Goal: Communication & Community: Answer question/provide support

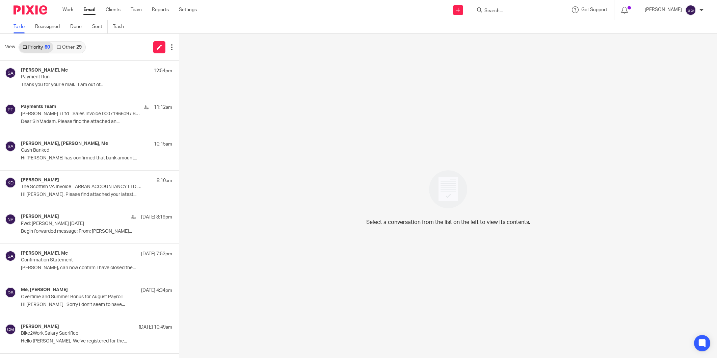
click at [157, 46] on icon at bounding box center [159, 47] width 5 height 5
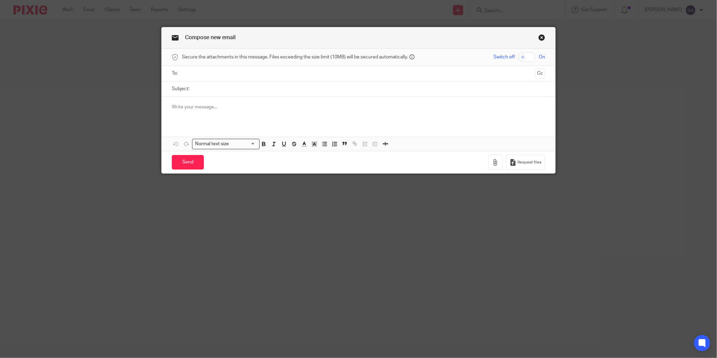
click at [258, 76] on input "text" at bounding box center [358, 74] width 348 height 8
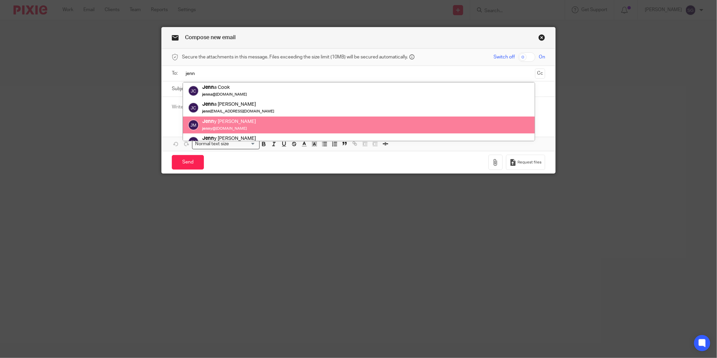
type input "jenn"
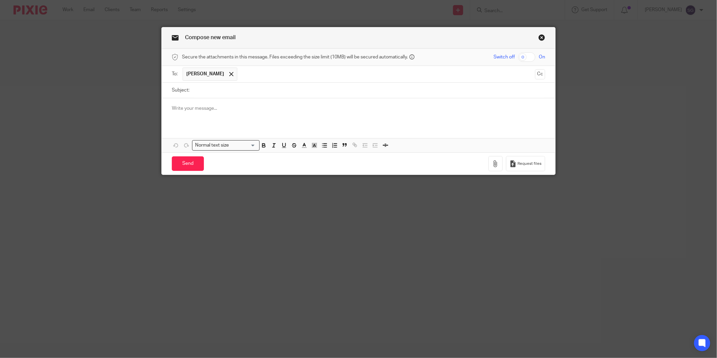
click at [223, 90] on input "Subject:" at bounding box center [369, 90] width 352 height 15
type input "Payments"
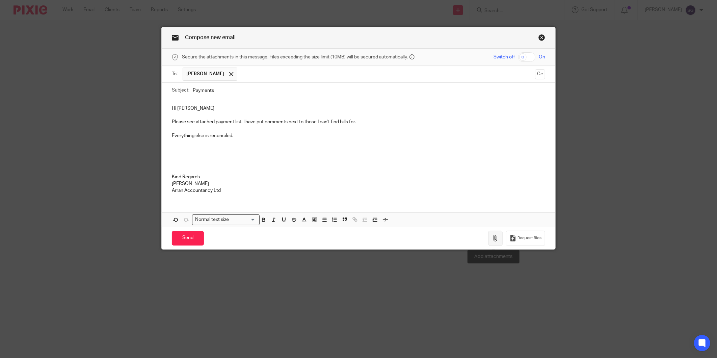
click at [498, 238] on button "button" at bounding box center [495, 238] width 14 height 15
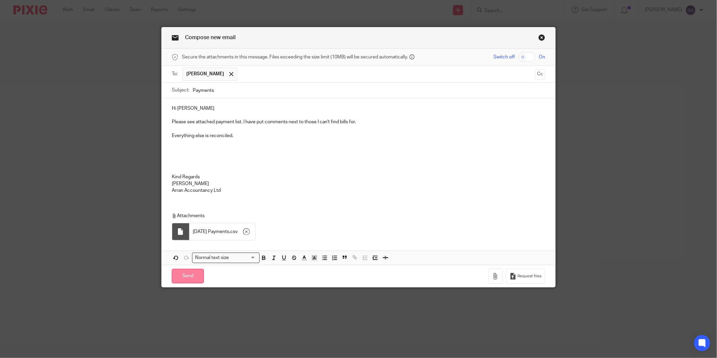
click at [186, 282] on input "Send" at bounding box center [188, 276] width 32 height 15
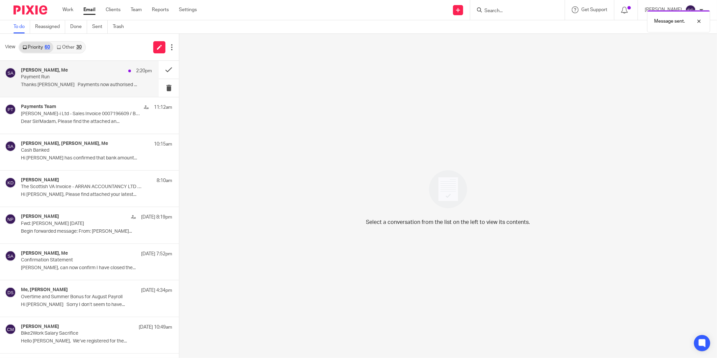
click at [55, 84] on p "Thanks Sarah Payments now authorised ..." at bounding box center [86, 85] width 131 height 6
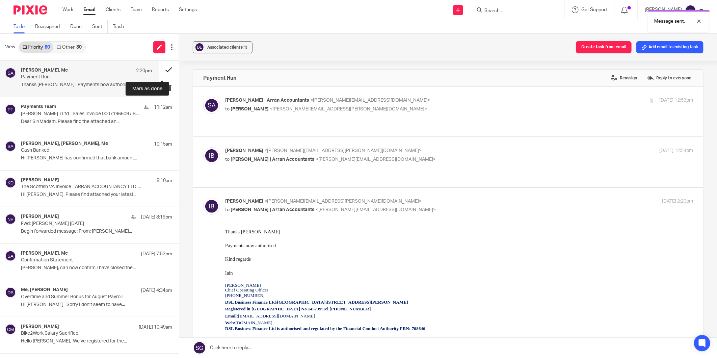
click at [160, 70] on button at bounding box center [169, 70] width 20 height 18
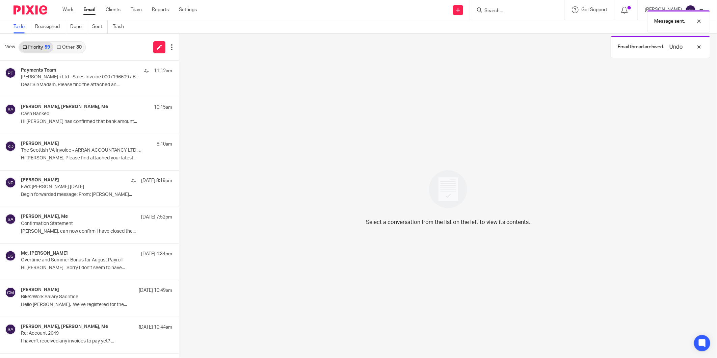
click at [100, 51] on div "View Priority 59 Other 30" at bounding box center [89, 47] width 179 height 27
click at [65, 48] on link "Other 30" at bounding box center [68, 47] width 31 height 11
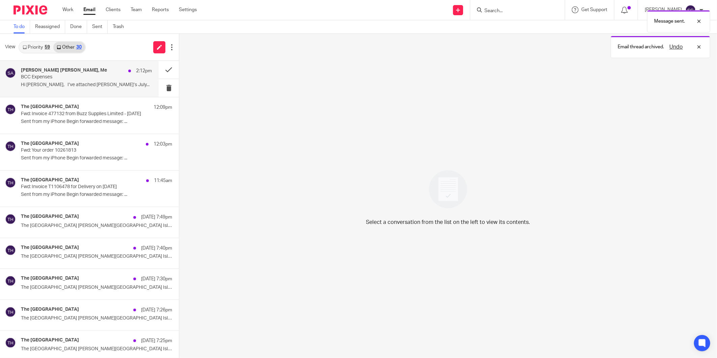
click at [77, 90] on div "Sheila Glen, Me 2:12pm BCC Expenses Hi Sarah, I’ve attached Leigh’s July..." at bounding box center [79, 79] width 159 height 36
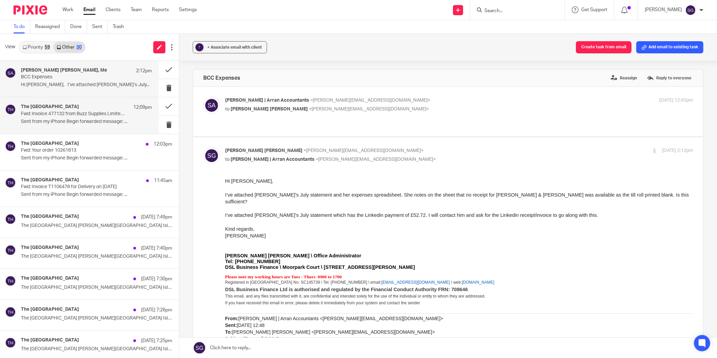
click at [79, 126] on div "The Burlington Guest House 12:09pm Fwd: Invoice 477132 from Buzz Supplies Limit…" at bounding box center [86, 115] width 131 height 23
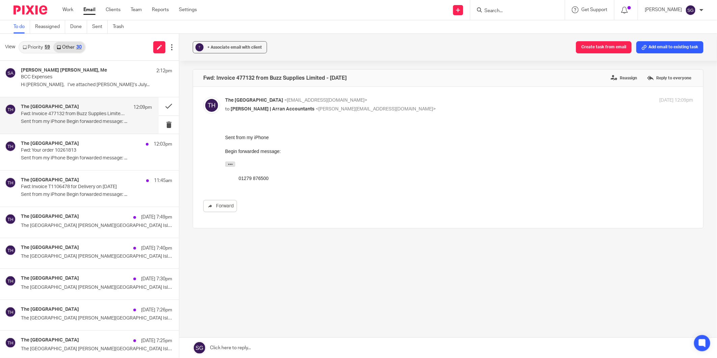
drag, startPoint x: 1, startPoint y: 35, endPoint x: 223, endPoint y: 162, distance: 255.0
click at [223, 162] on div "Forward" at bounding box center [448, 169] width 490 height 85
click at [232, 163] on icon "button" at bounding box center [229, 163] width 5 height 5
